Goal: Find specific page/section: Find specific page/section

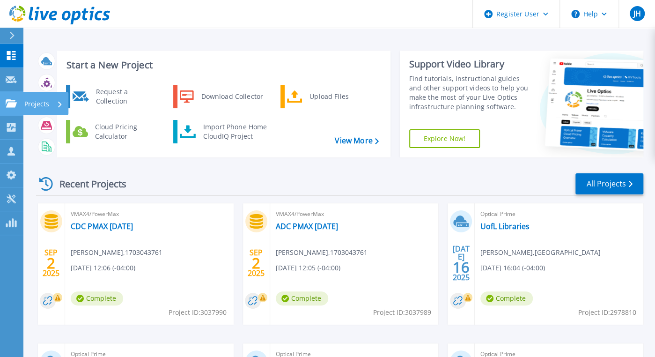
click at [7, 98] on link "Projects Projects" at bounding box center [11, 104] width 23 height 24
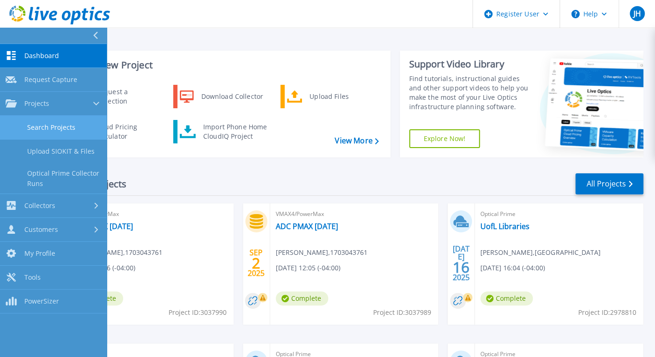
click at [48, 130] on link "Search Projects" at bounding box center [53, 128] width 107 height 24
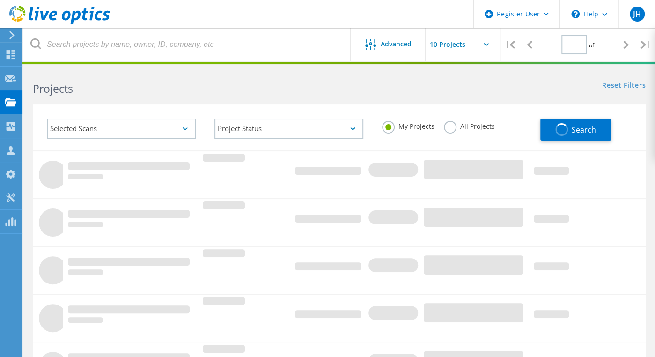
type input "1"
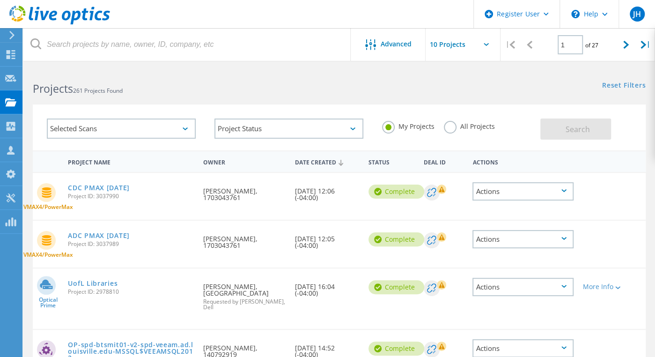
click at [457, 125] on label "All Projects" at bounding box center [469, 125] width 51 height 9
click at [0, 0] on input "All Projects" at bounding box center [0, 0] width 0 height 0
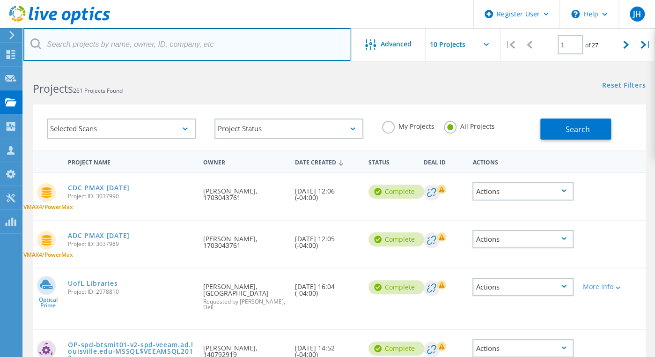
click at [199, 50] on input "text" at bounding box center [187, 44] width 328 height 33
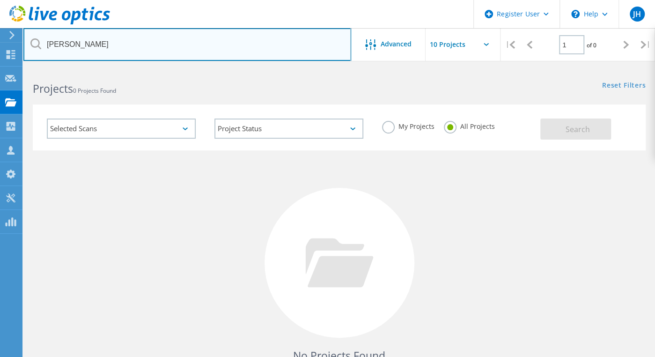
drag, startPoint x: 60, startPoint y: 45, endPoint x: 45, endPoint y: 44, distance: 15.0
click at [45, 44] on input "tony lucio" at bounding box center [187, 44] width 328 height 33
type input "ky.gov"
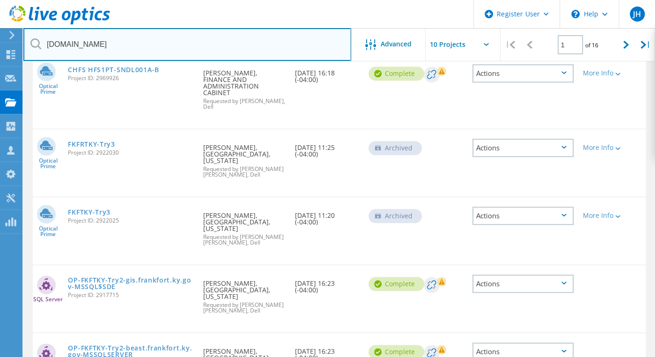
scroll to position [451, 0]
